Goal: Information Seeking & Learning: Learn about a topic

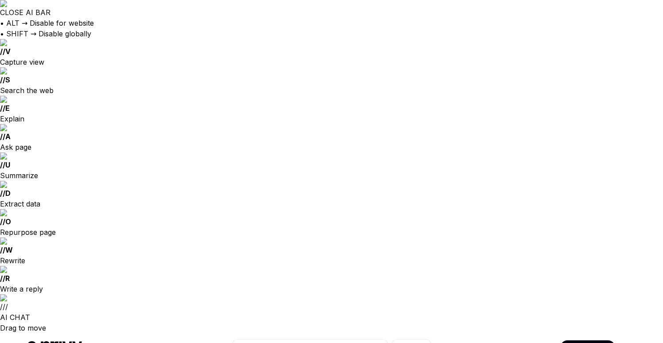
type textarea "*"
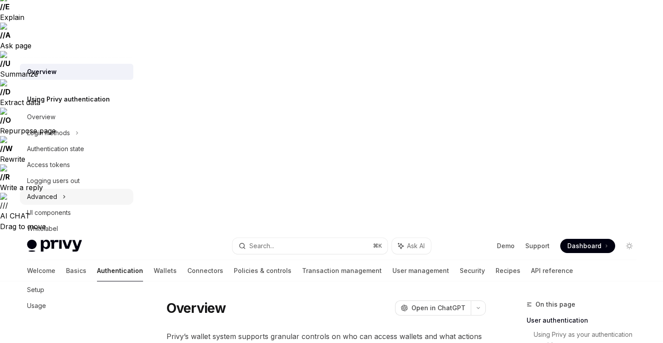
scroll to position [102, 0]
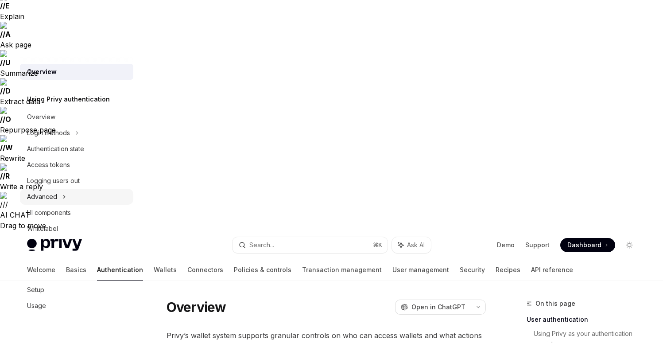
click at [64, 193] on icon at bounding box center [64, 196] width 4 height 11
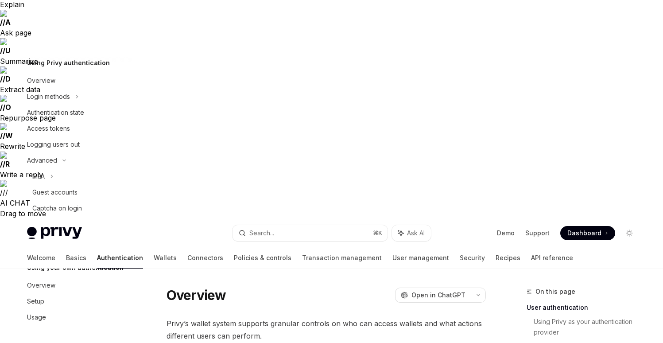
scroll to position [116, 0]
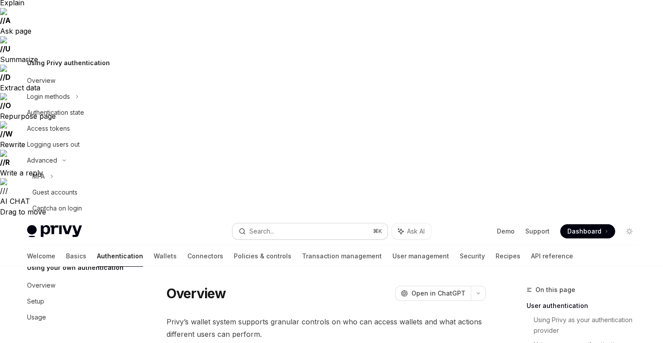
click at [256, 226] on div "Search..." at bounding box center [262, 231] width 25 height 11
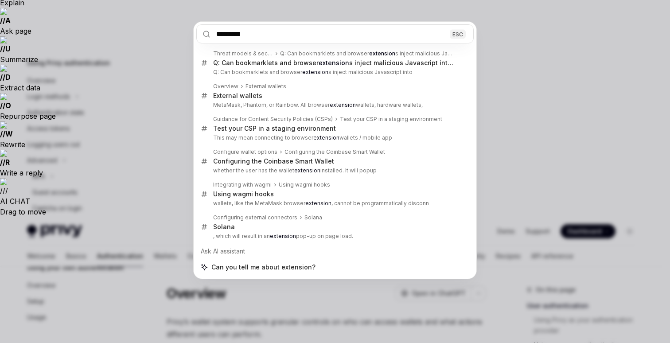
type input "*********"
click at [387, 19] on div "********* ESC Threat models & security FAQ Q: Can bookmarklets and browser exte…" at bounding box center [335, 171] width 670 height 343
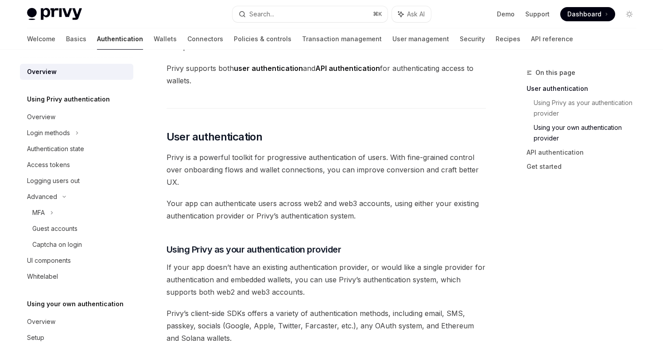
scroll to position [448, 0]
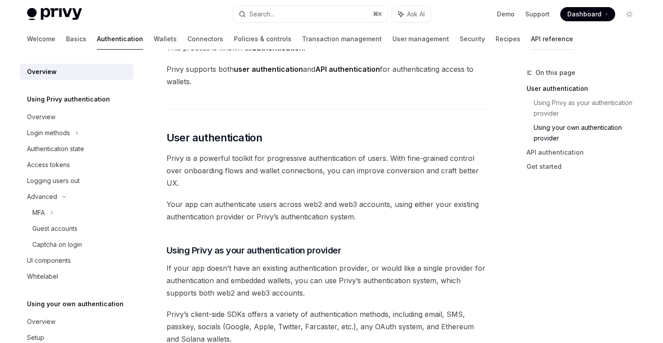
click at [531, 37] on link "API reference" at bounding box center [552, 38] width 42 height 21
type textarea "*"
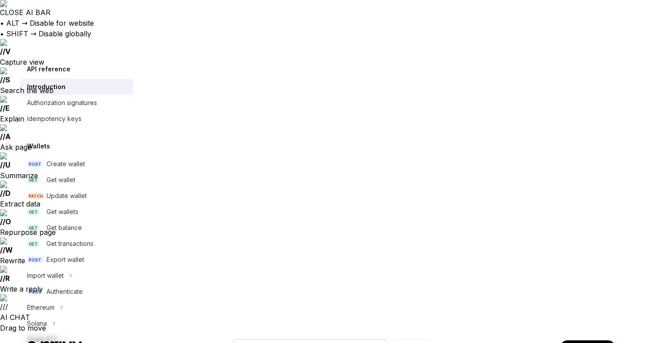
click at [331, 339] on button "Search... ⌘ K" at bounding box center [310, 347] width 155 height 16
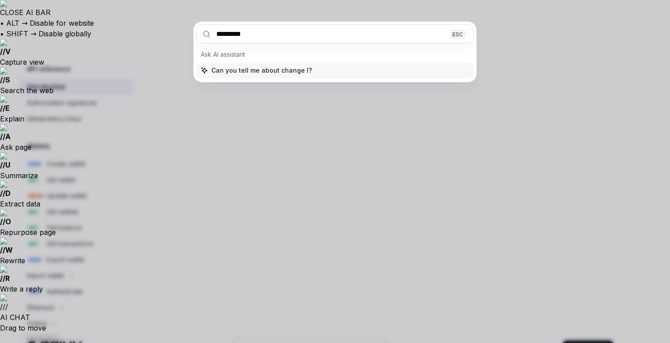
type input "**********"
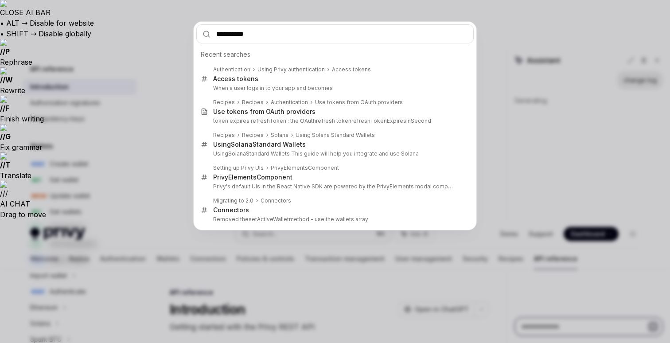
type textarea "*"
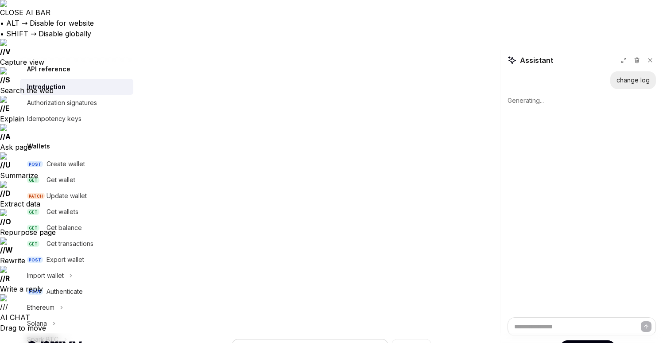
click at [316, 339] on button "Search... ⌘ K" at bounding box center [310, 347] width 155 height 16
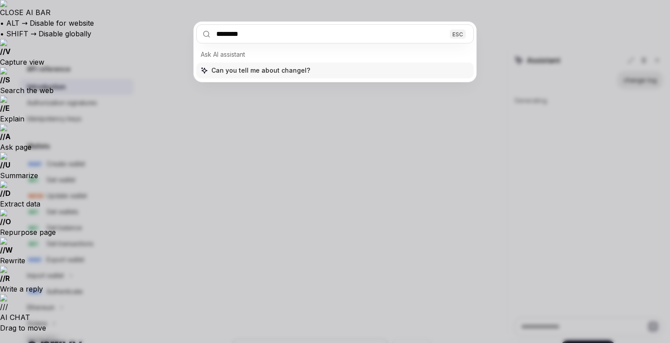
type input "*********"
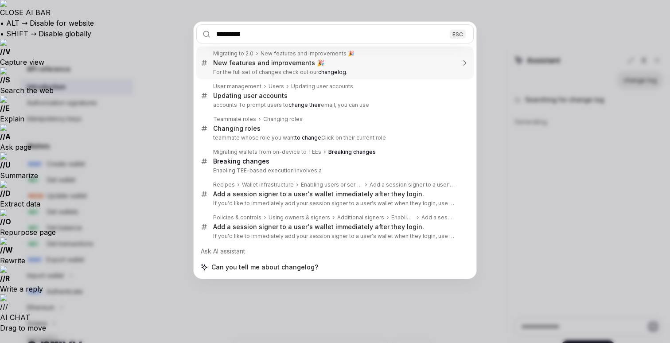
type textarea "*"
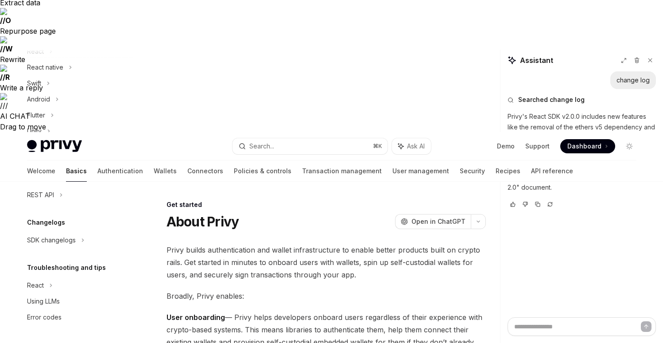
scroll to position [204, 0]
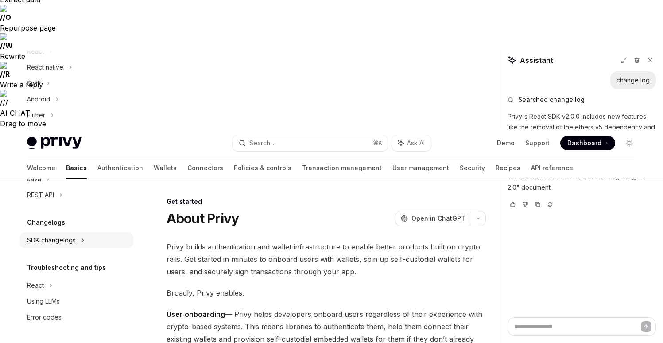
click at [44, 57] on div "SDK changelogs" at bounding box center [35, 51] width 17 height 11
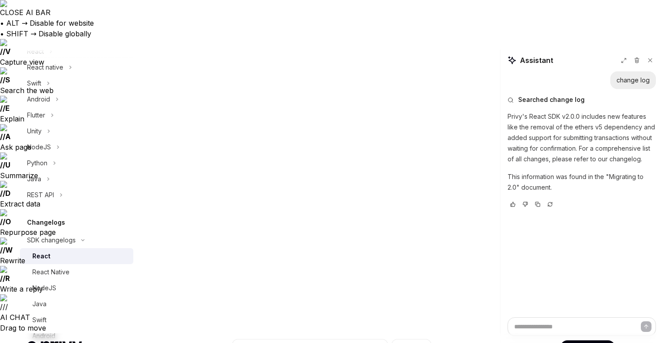
click at [45, 256] on div "React" at bounding box center [41, 256] width 18 height 11
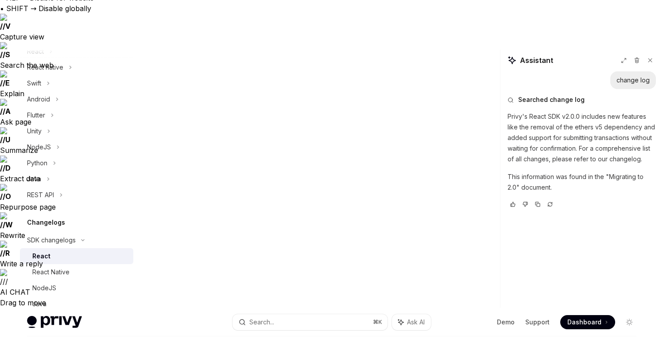
type textarea "*"
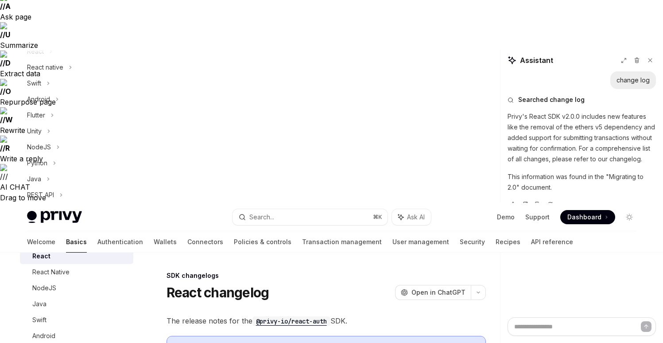
scroll to position [156, 0]
